Goal: Navigation & Orientation: Understand site structure

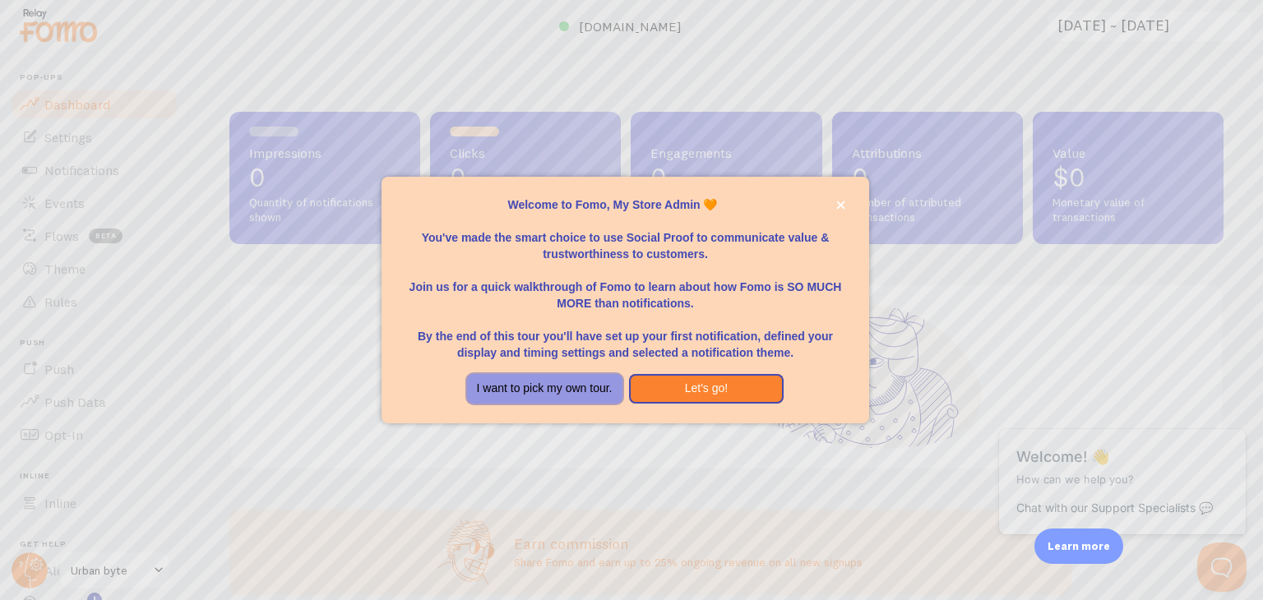
click at [597, 389] on button "I want to pick my own tour." at bounding box center [544, 389] width 155 height 30
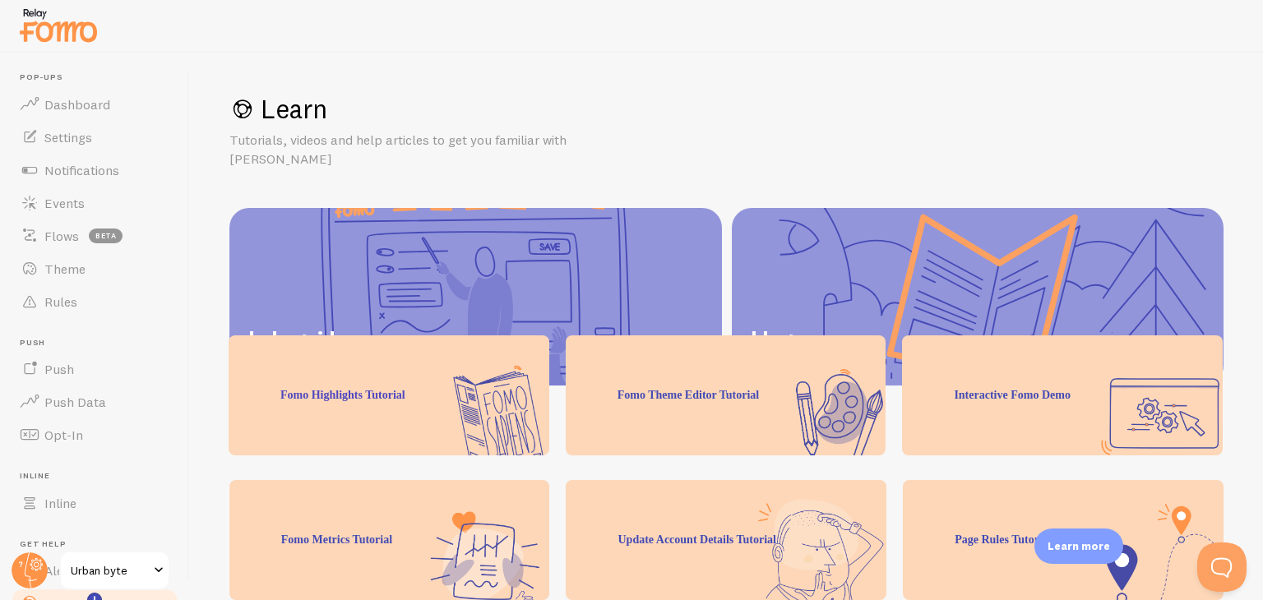
scroll to position [199, 0]
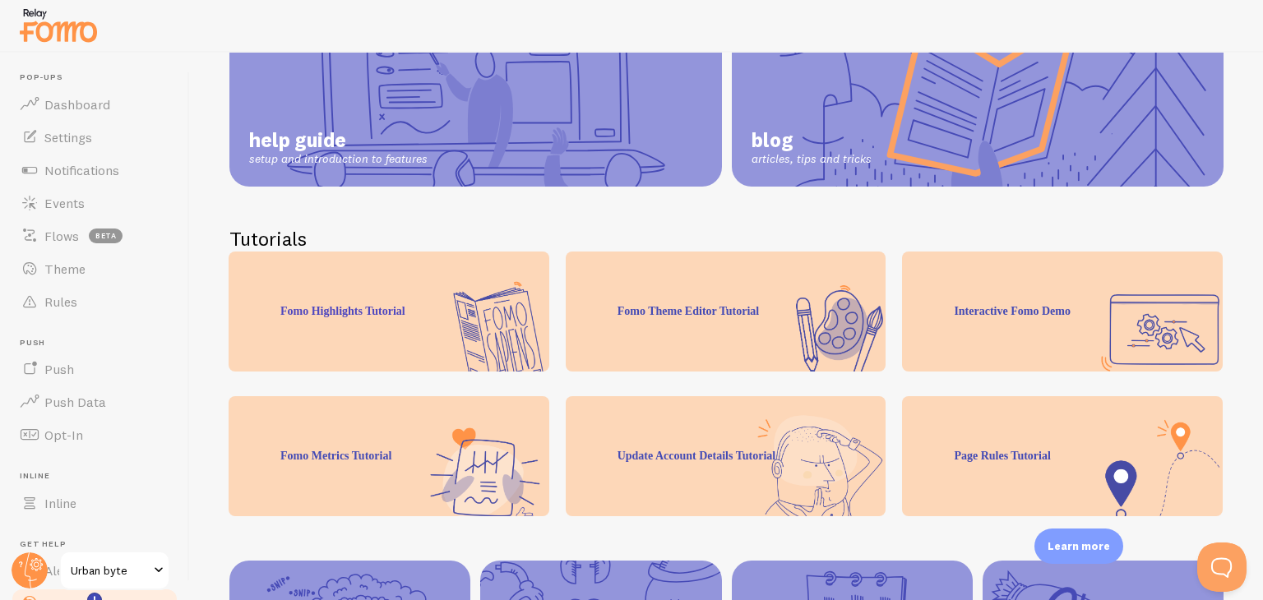
click at [629, 327] on div "Fomo Theme Editor Tutorial" at bounding box center [726, 312] width 321 height 120
click at [129, 109] on link "Dashboard" at bounding box center [94, 104] width 169 height 33
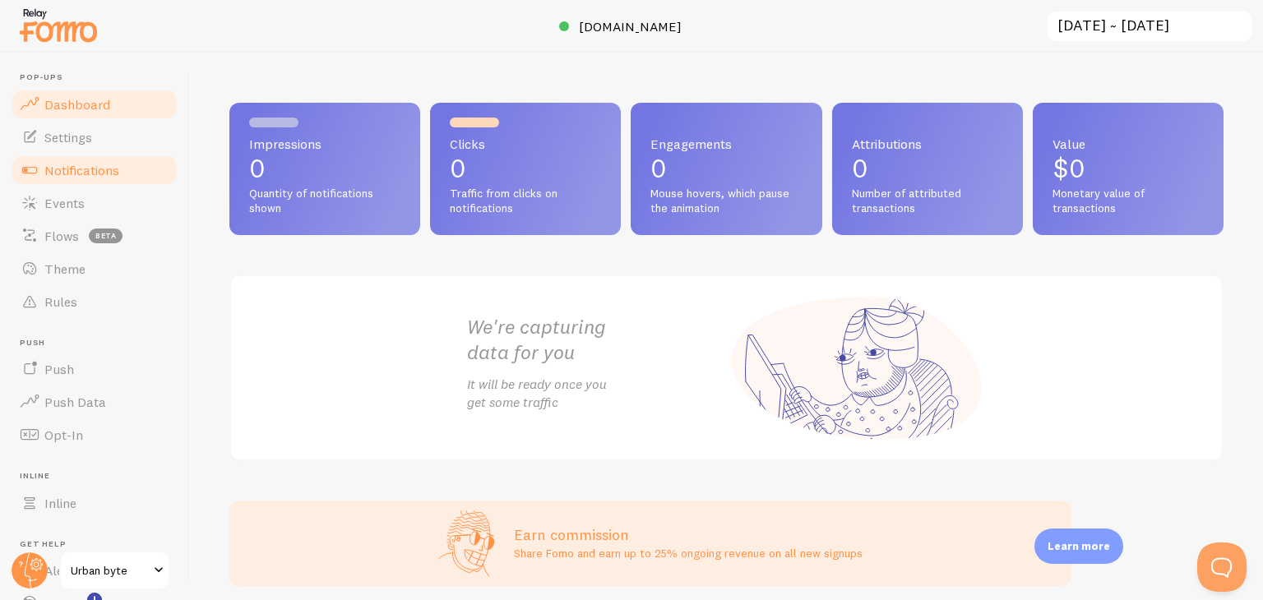
scroll to position [73, 0]
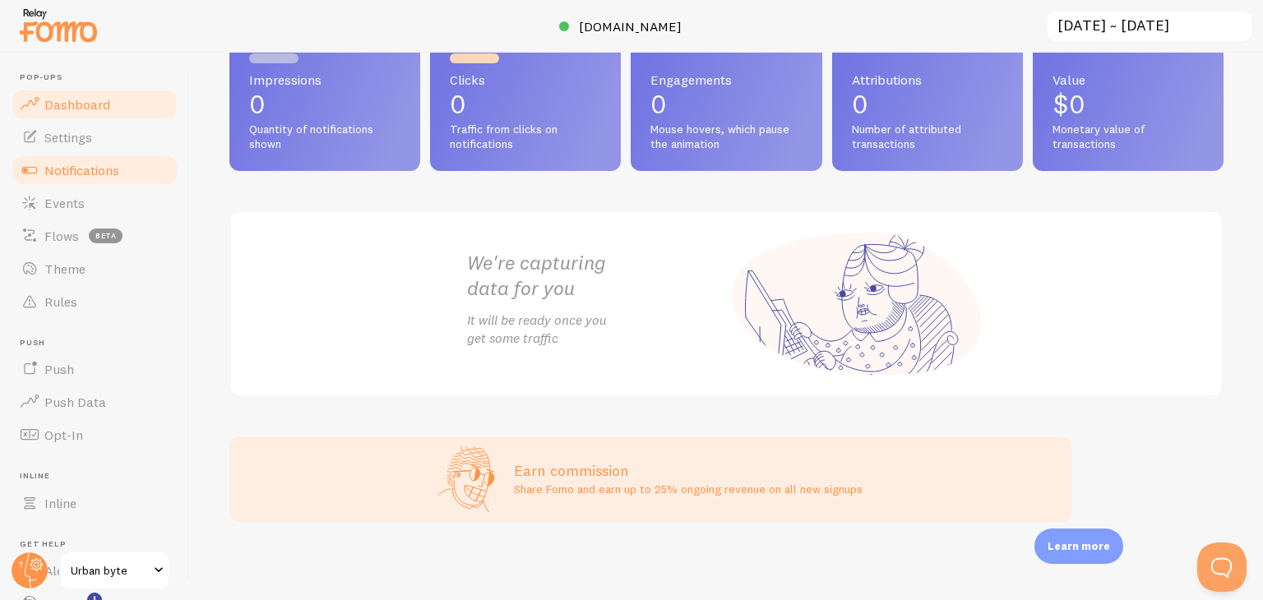
click at [100, 168] on span "Notifications" at bounding box center [81, 170] width 75 height 16
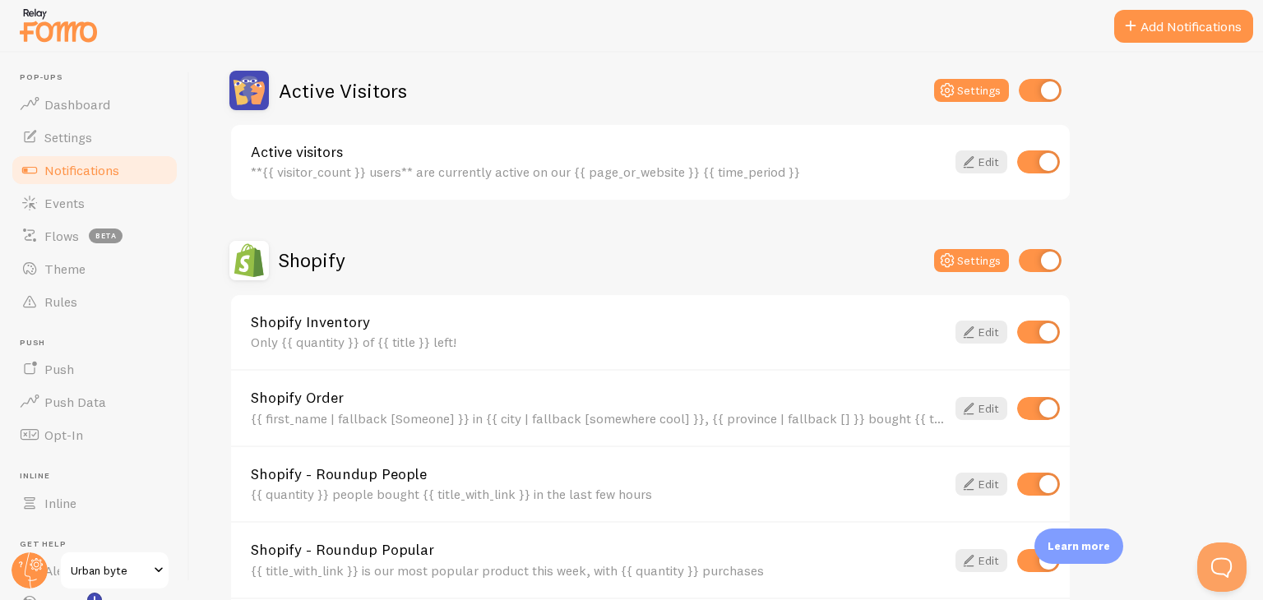
scroll to position [461, 0]
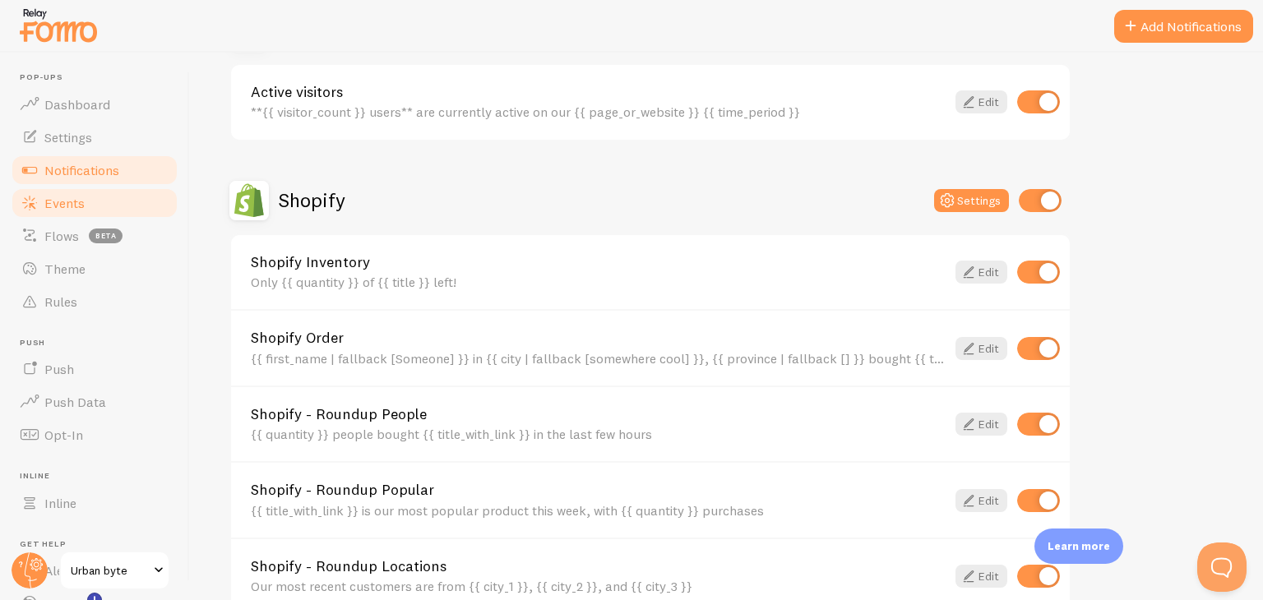
click at [100, 200] on link "Events" at bounding box center [94, 203] width 169 height 33
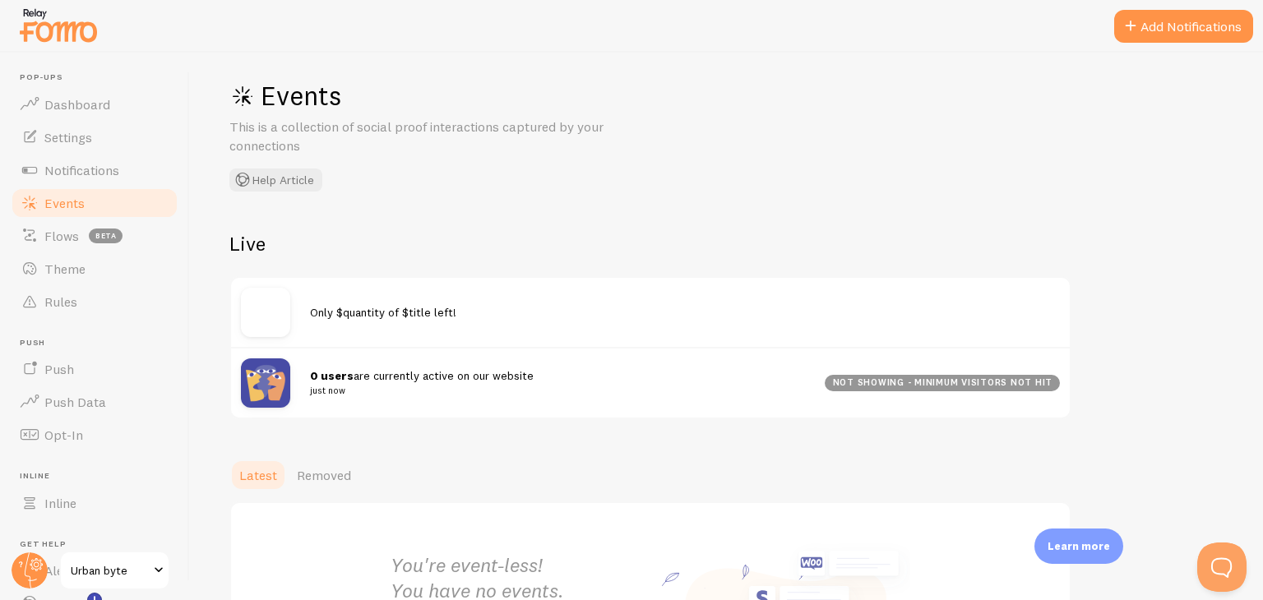
scroll to position [14, 0]
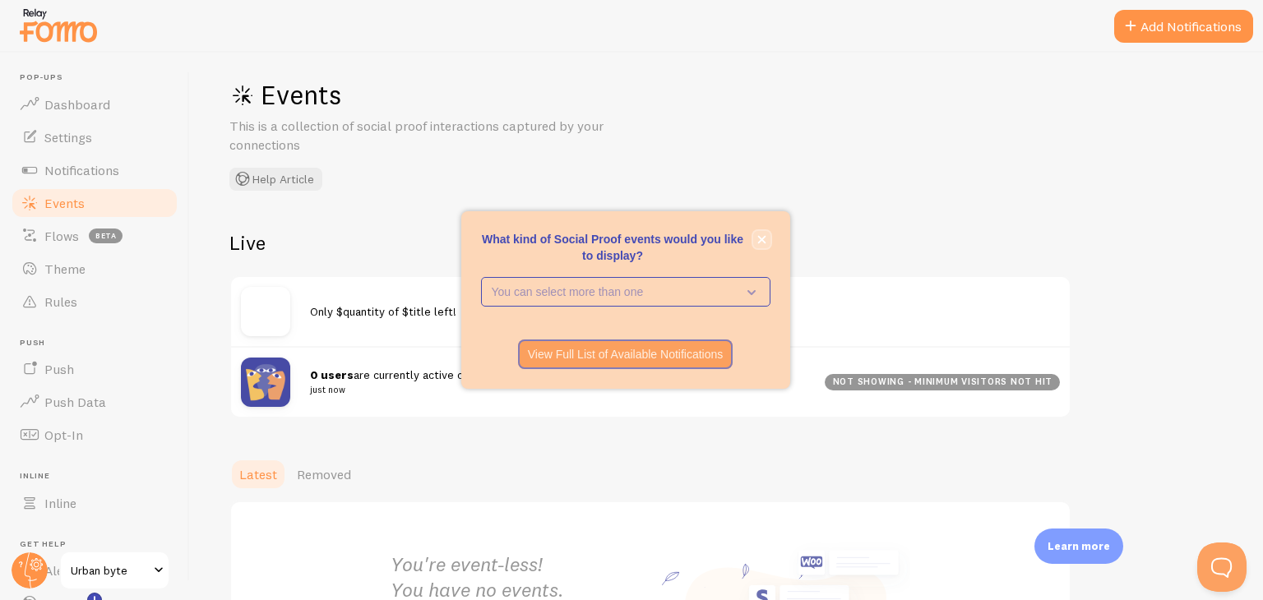
click at [762, 240] on icon "close," at bounding box center [761, 240] width 8 height 8
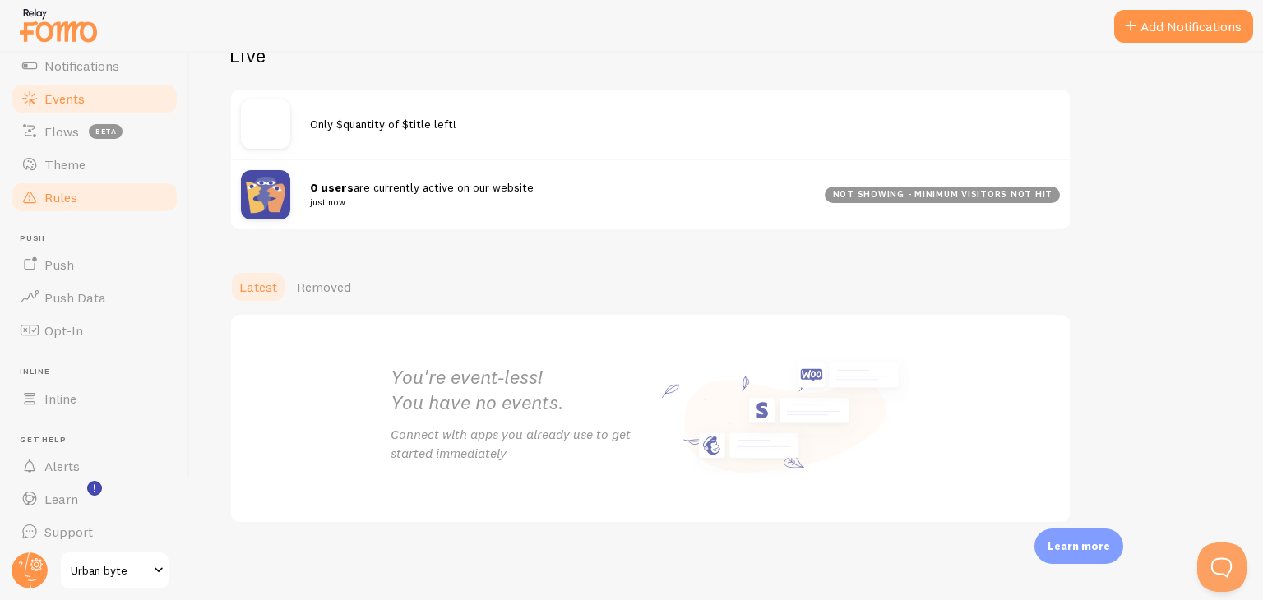
scroll to position [112, 0]
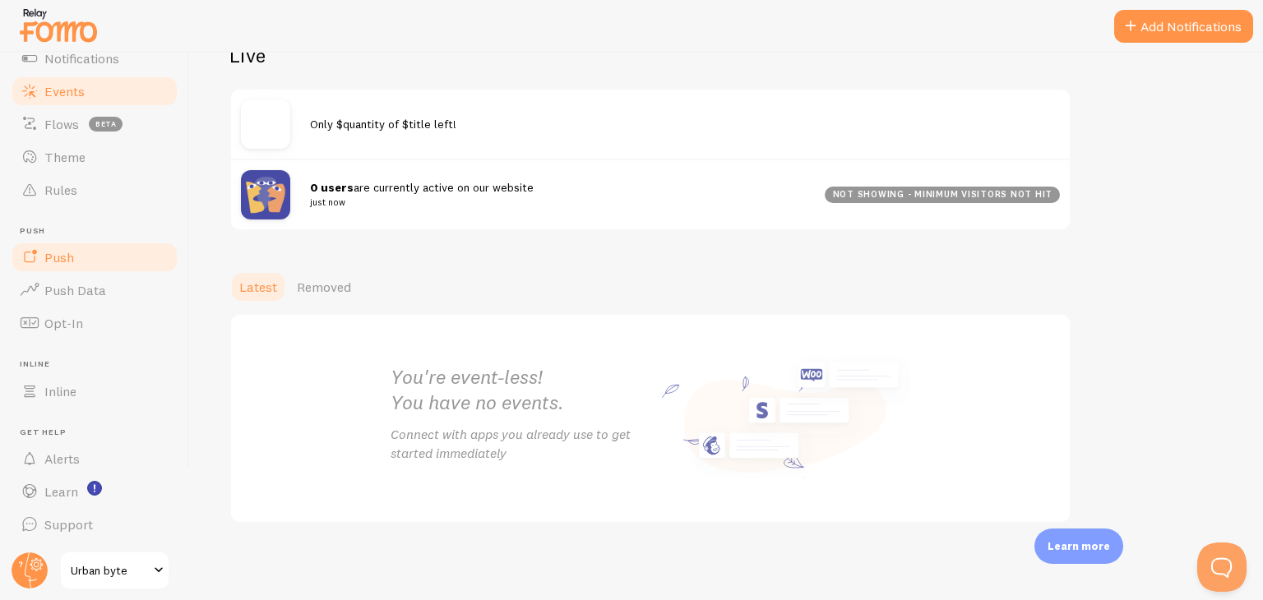
click at [107, 261] on link "Push" at bounding box center [94, 257] width 169 height 33
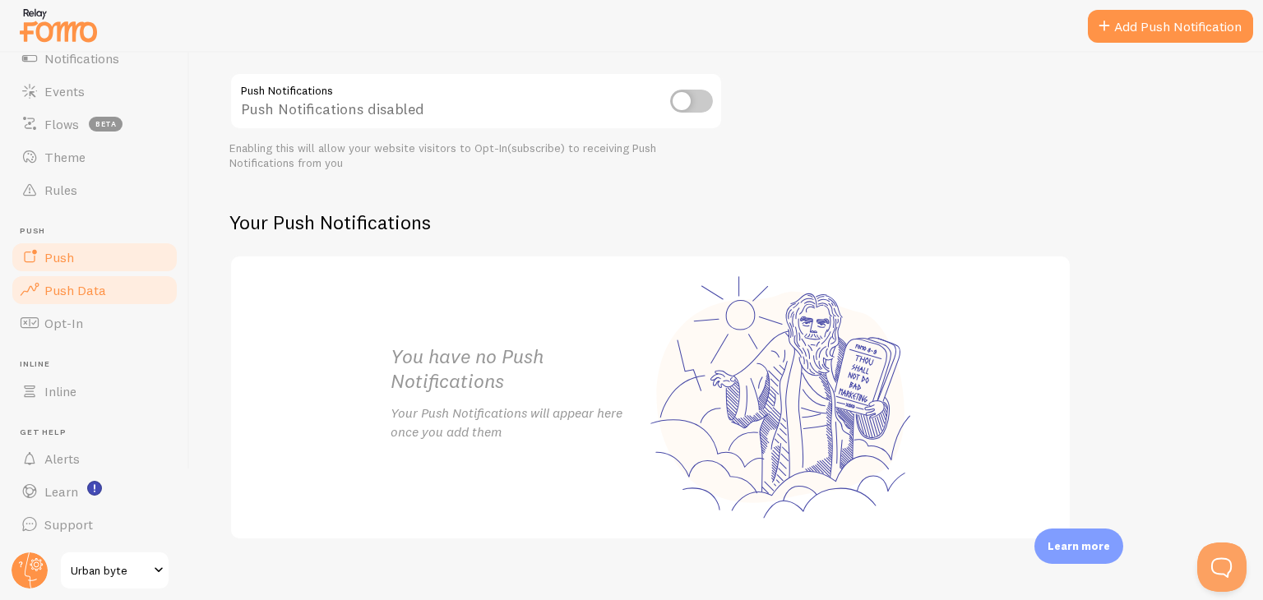
scroll to position [192, 0]
click at [99, 321] on link "Opt-In" at bounding box center [94, 323] width 169 height 33
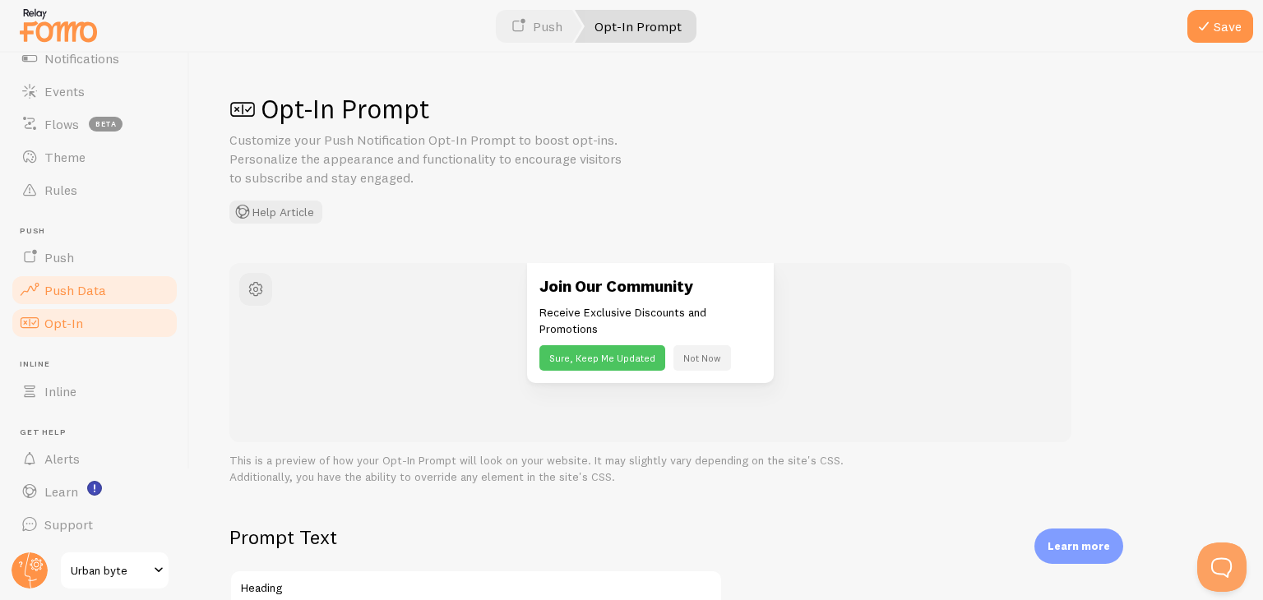
click at [96, 294] on span "Push Data" at bounding box center [75, 290] width 62 height 16
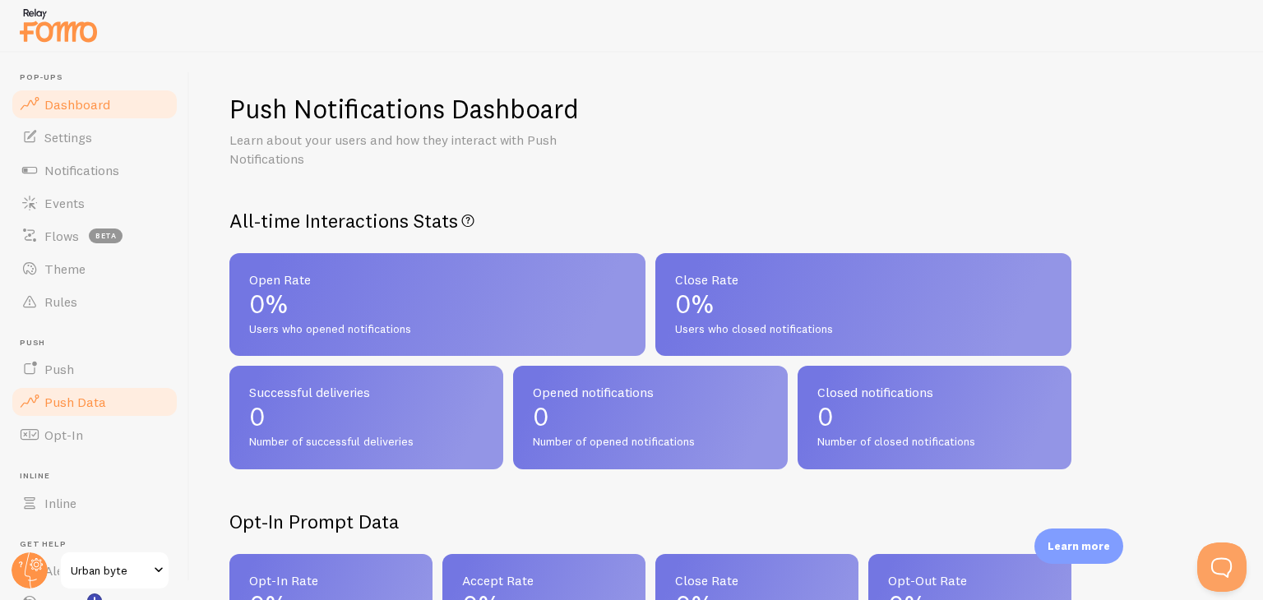
click at [109, 106] on link "Dashboard" at bounding box center [94, 104] width 169 height 33
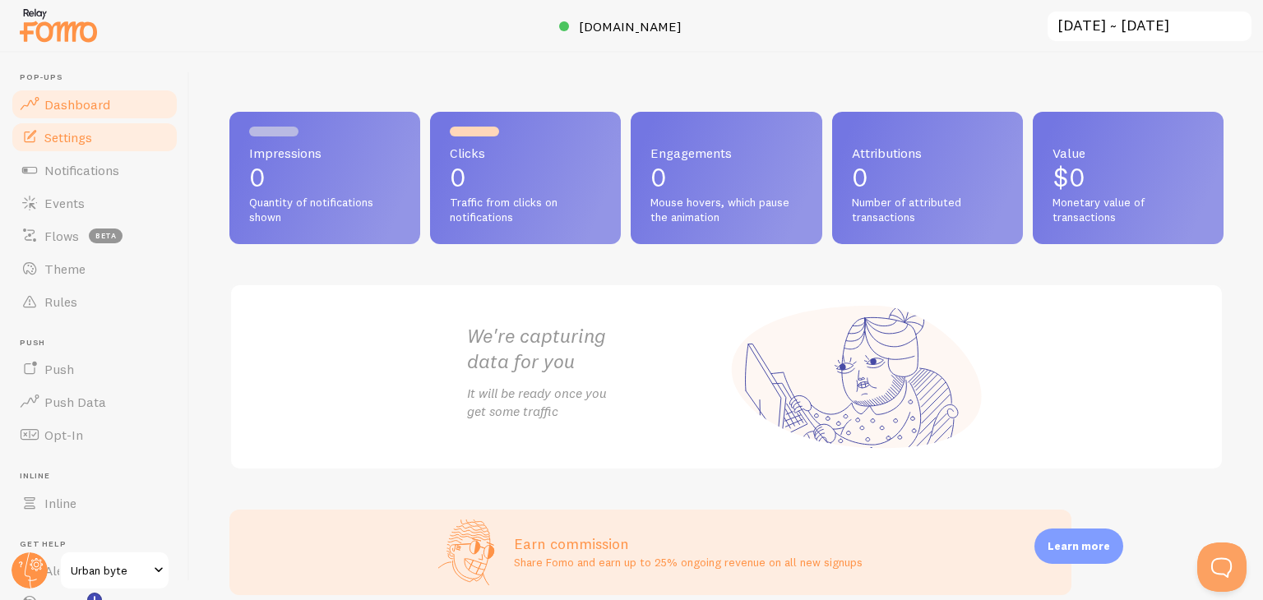
click at [113, 137] on link "Settings" at bounding box center [94, 137] width 169 height 33
